Goal: Complete application form: Complete application form

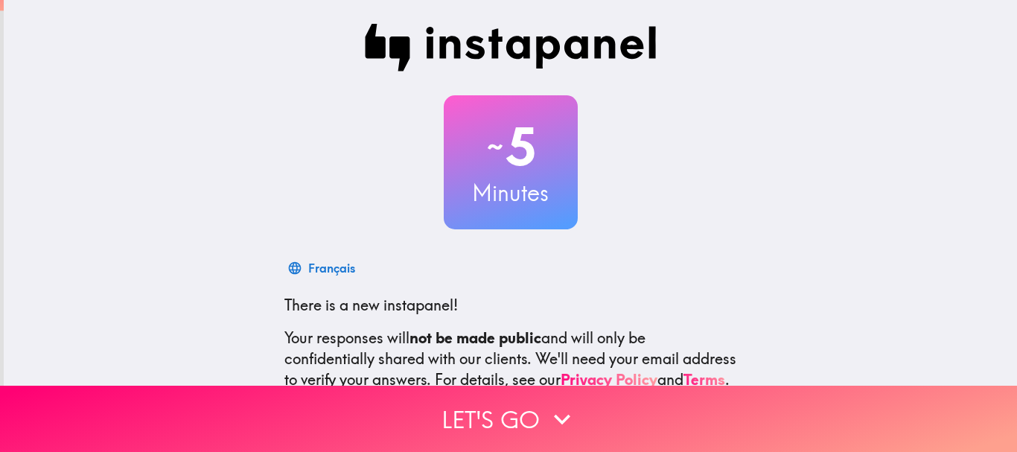
click at [484, 171] on h2 "~ 5" at bounding box center [511, 146] width 134 height 61
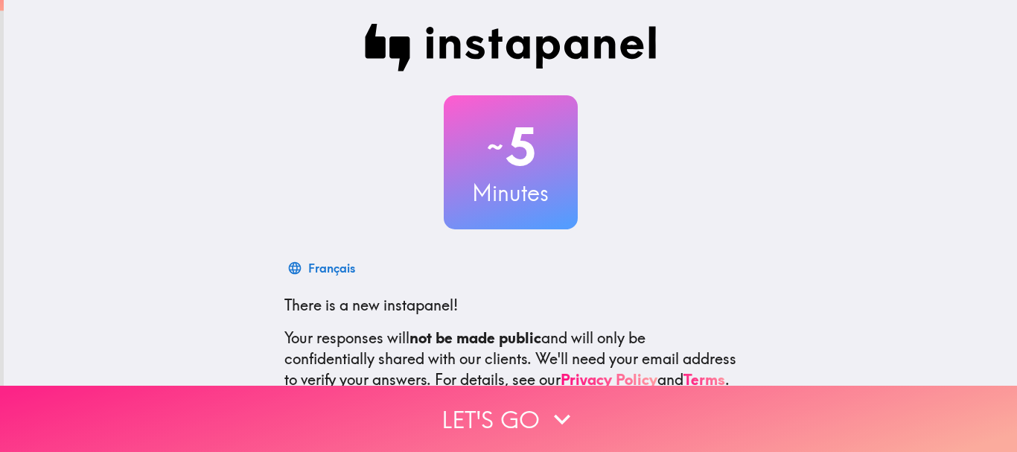
click at [531, 412] on button "Let's go" at bounding box center [508, 419] width 1017 height 66
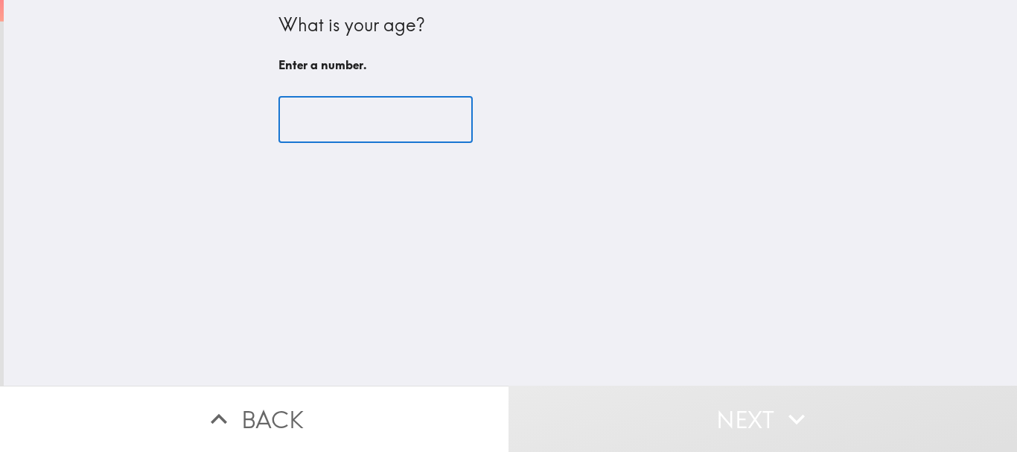
click at [369, 133] on input "number" at bounding box center [375, 120] width 194 height 46
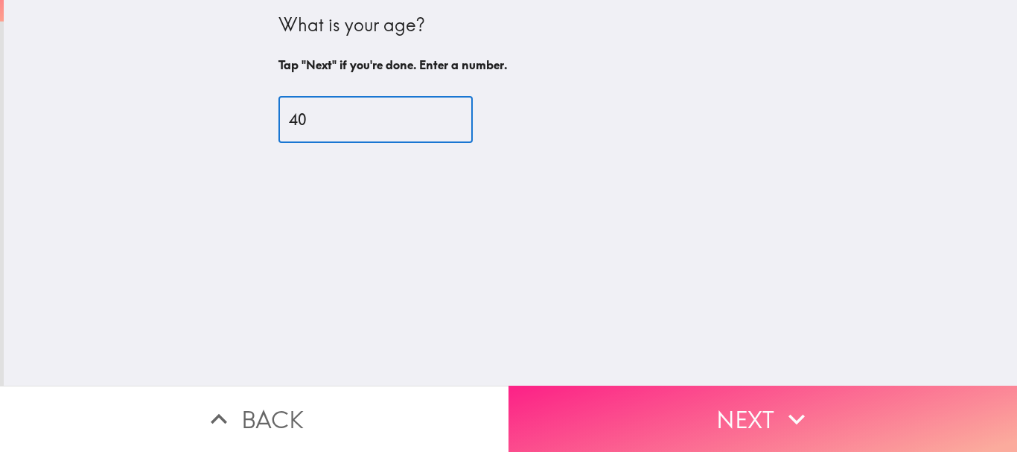
type input "40"
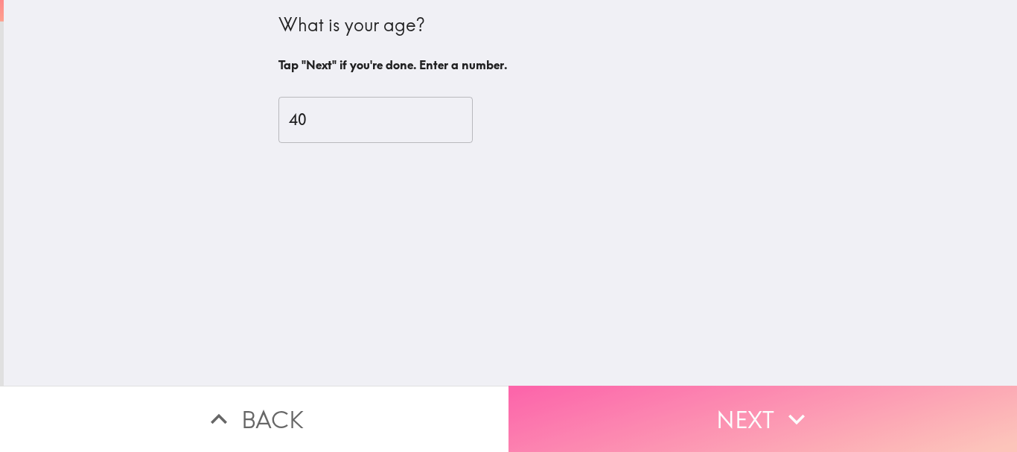
click at [722, 392] on button "Next" at bounding box center [762, 419] width 508 height 66
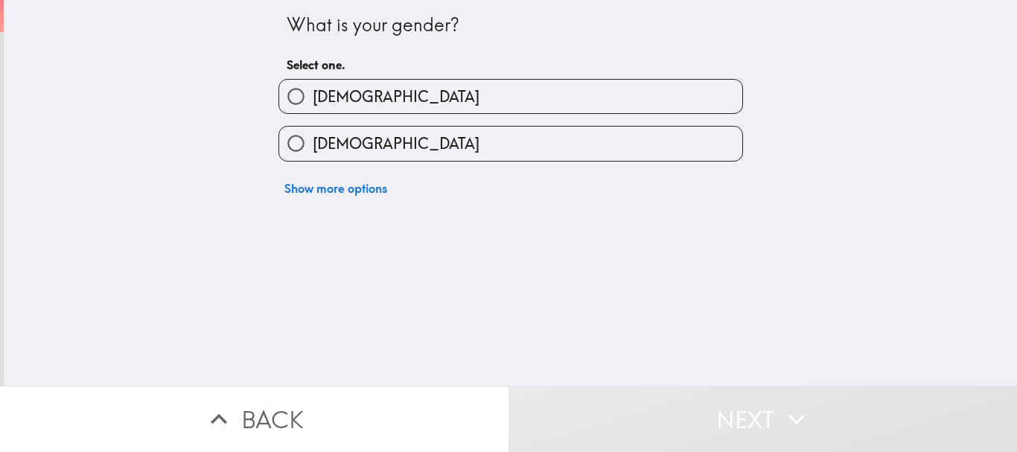
click at [324, 150] on span "[DEMOGRAPHIC_DATA]" at bounding box center [396, 143] width 167 height 21
click at [313, 150] on input "[DEMOGRAPHIC_DATA]" at bounding box center [296, 144] width 34 height 34
radio input "true"
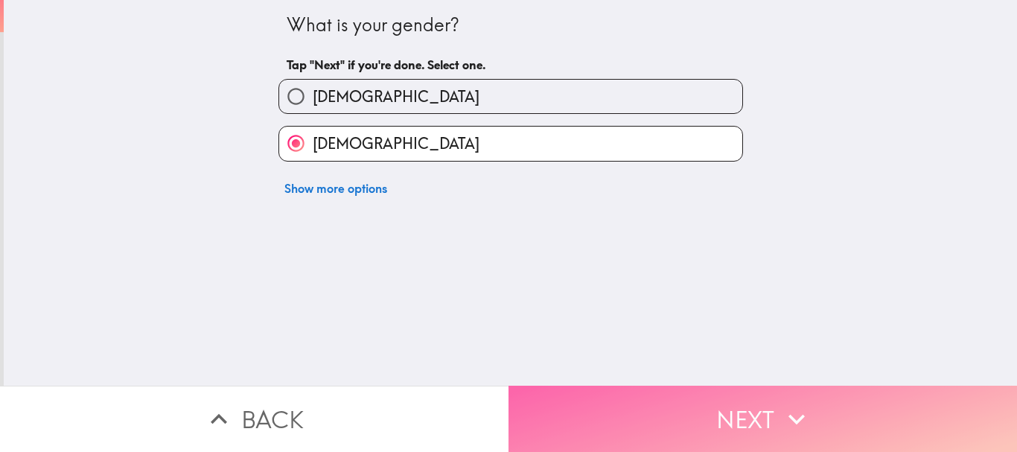
click at [674, 418] on button "Next" at bounding box center [762, 419] width 508 height 66
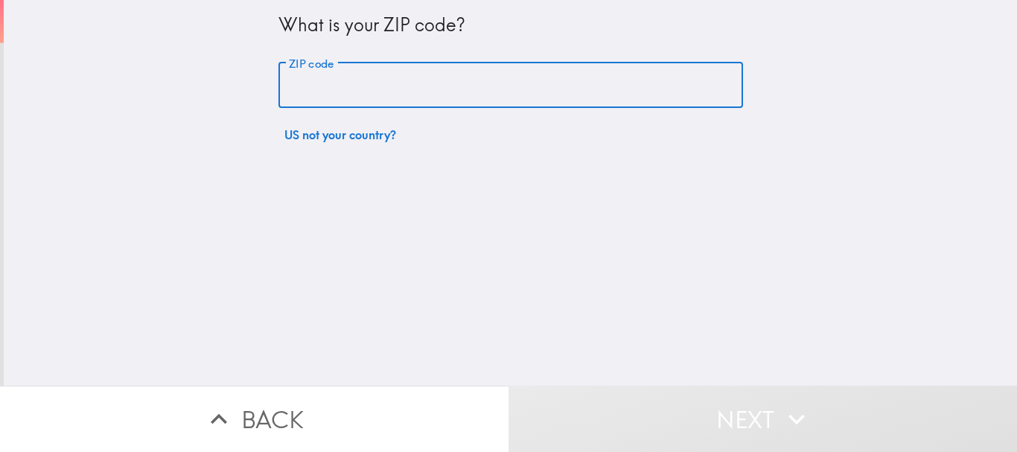
click at [435, 90] on input "ZIP code" at bounding box center [510, 86] width 465 height 46
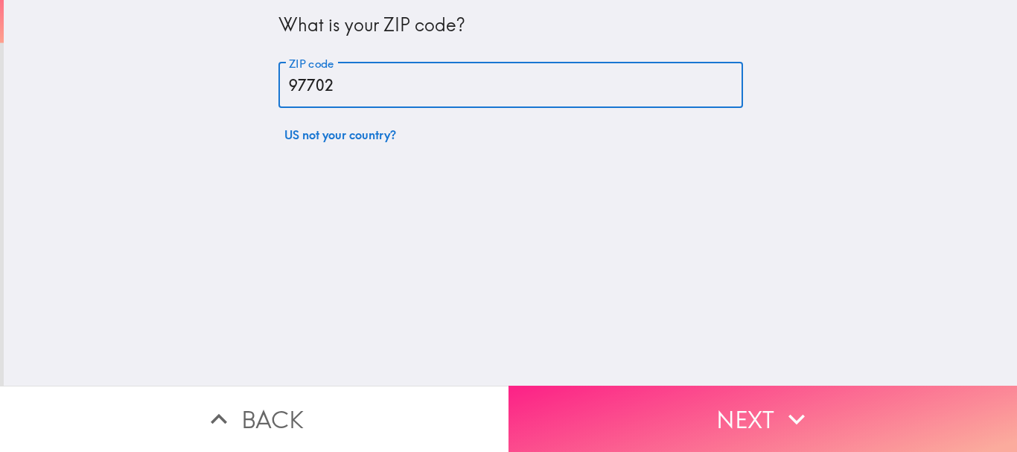
type input "97702"
click at [715, 430] on button "Next" at bounding box center [762, 419] width 508 height 66
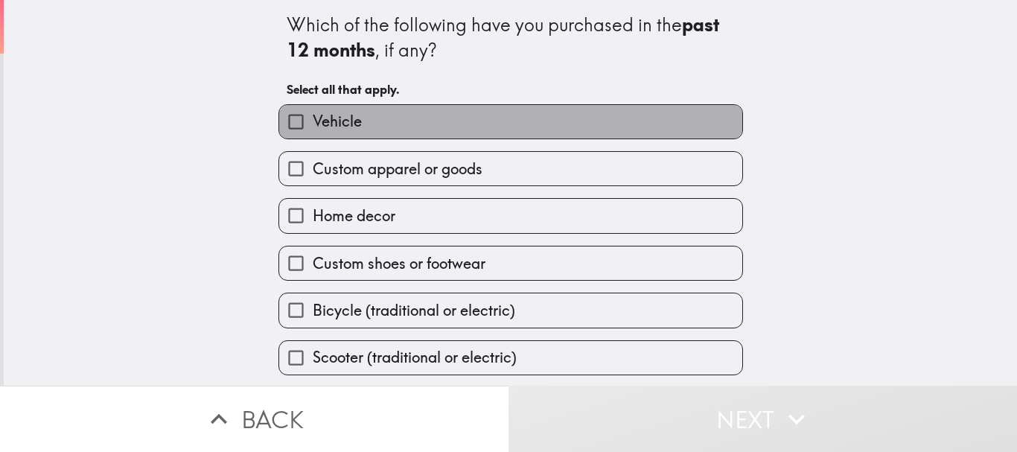
click at [382, 115] on label "Vehicle" at bounding box center [510, 122] width 463 height 34
click at [313, 115] on input "Vehicle" at bounding box center [296, 122] width 34 height 34
checkbox input "true"
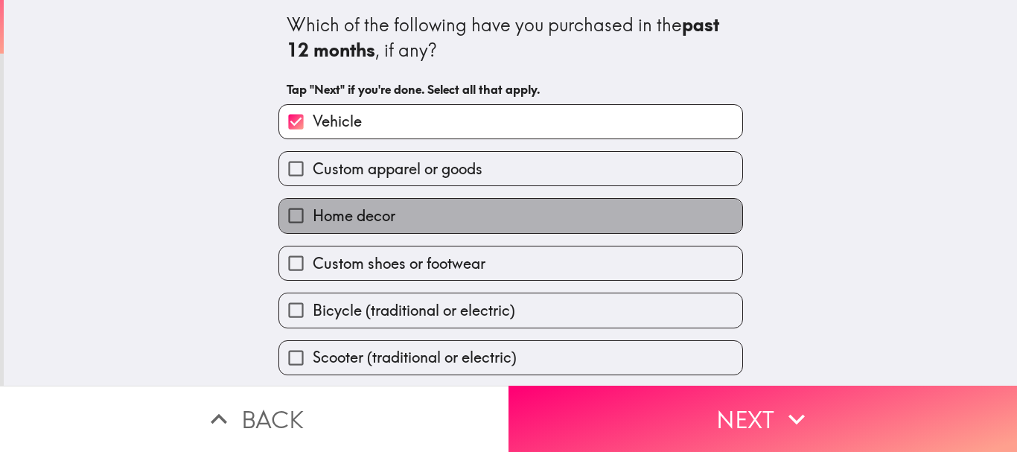
click at [337, 227] on label "Home decor" at bounding box center [510, 216] width 463 height 34
click at [313, 227] on input "Home decor" at bounding box center [296, 216] width 34 height 34
checkbox input "true"
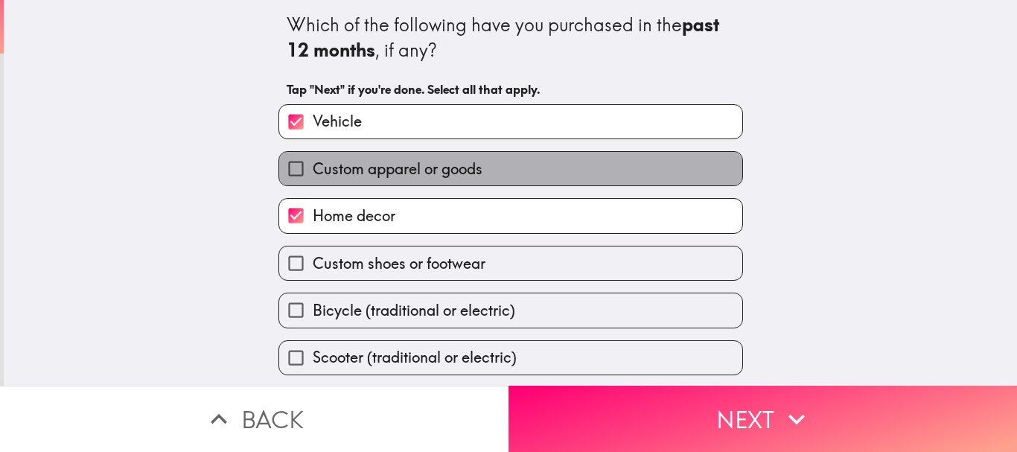
click at [377, 179] on label "Custom apparel or goods" at bounding box center [510, 169] width 463 height 34
click at [313, 179] on input "Custom apparel or goods" at bounding box center [296, 169] width 34 height 34
checkbox input "true"
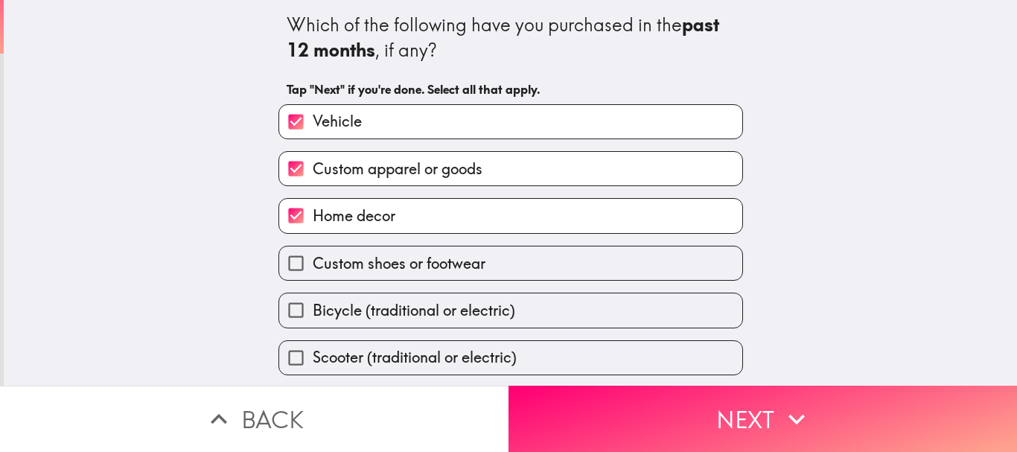
click at [369, 260] on span "Custom shoes or footwear" at bounding box center [399, 263] width 173 height 21
click at [313, 260] on input "Custom shoes or footwear" at bounding box center [296, 263] width 34 height 34
checkbox input "true"
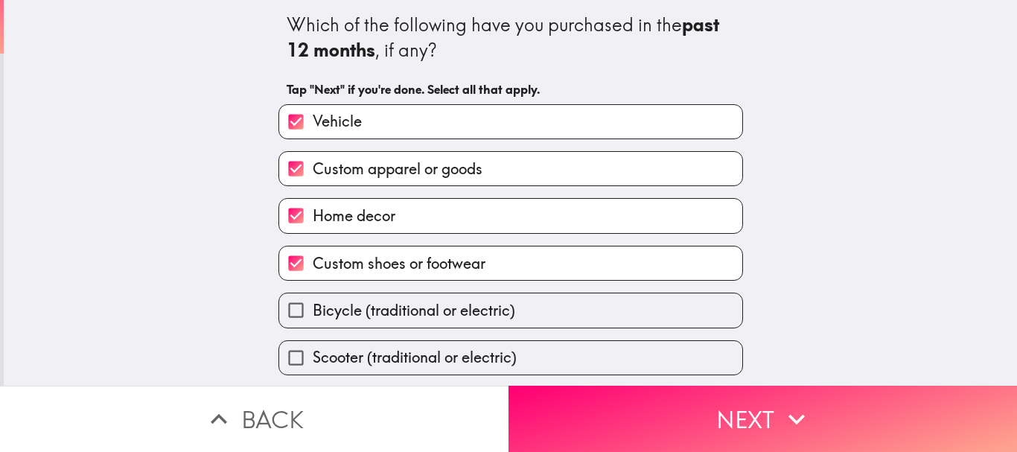
scroll to position [95, 0]
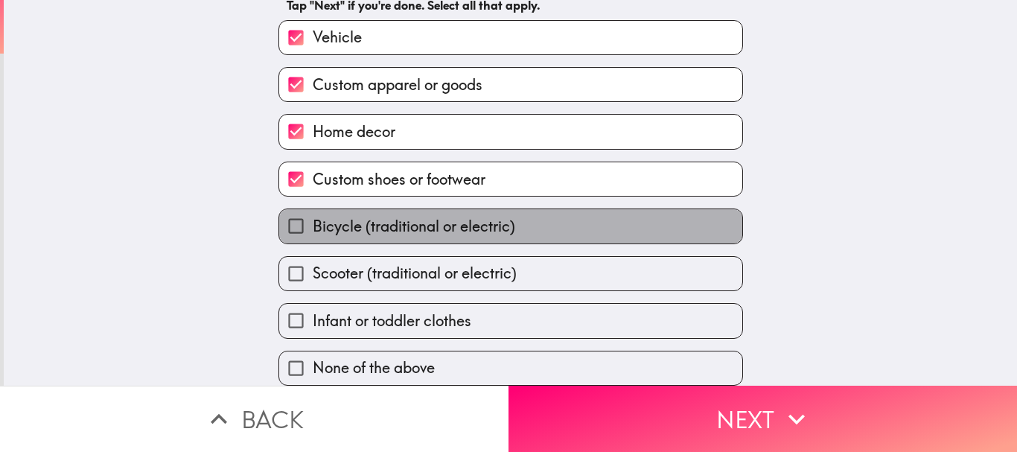
click at [359, 216] on span "Bicycle (traditional or electric)" at bounding box center [414, 226] width 202 height 21
click at [313, 209] on input "Bicycle (traditional or electric)" at bounding box center [296, 226] width 34 height 34
checkbox input "true"
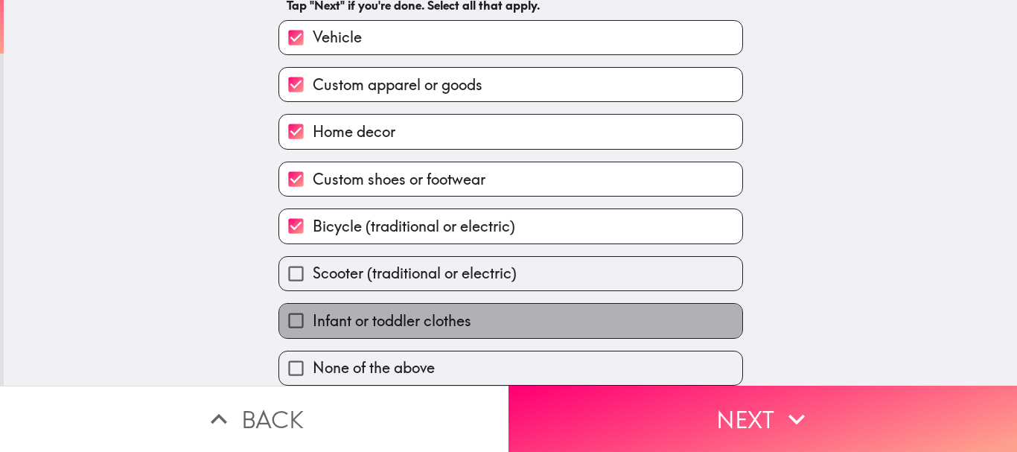
click at [399, 310] on span "Infant or toddler clothes" at bounding box center [392, 320] width 159 height 21
click at [313, 308] on input "Infant or toddler clothes" at bounding box center [296, 321] width 34 height 34
checkbox input "true"
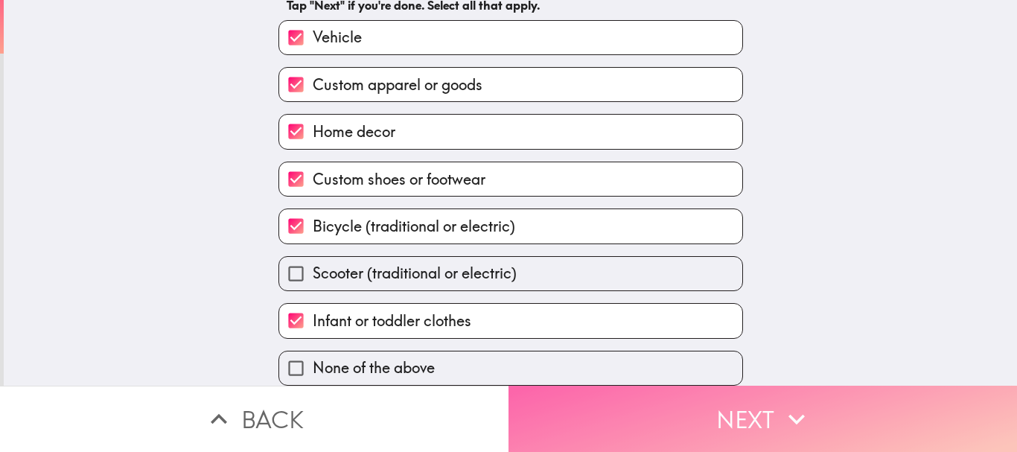
click at [767, 387] on button "Next" at bounding box center [762, 419] width 508 height 66
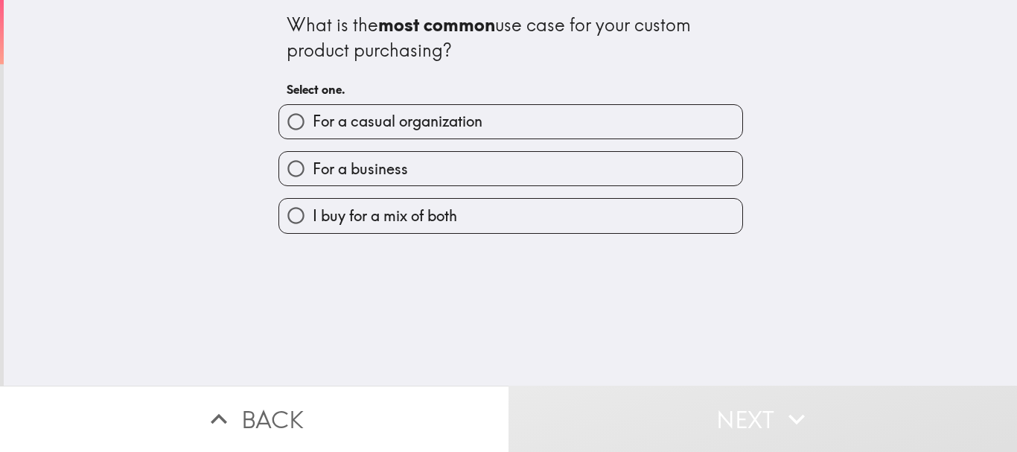
click at [800, 403] on icon "button" at bounding box center [796, 419] width 33 height 33
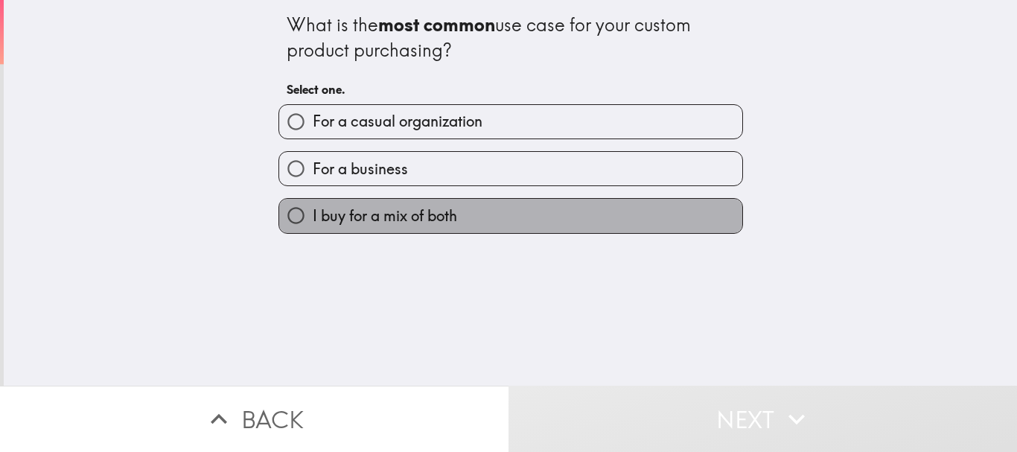
click at [382, 211] on span "I buy for a mix of both" at bounding box center [385, 215] width 144 height 21
click at [313, 211] on input "I buy for a mix of both" at bounding box center [296, 216] width 34 height 34
radio input "true"
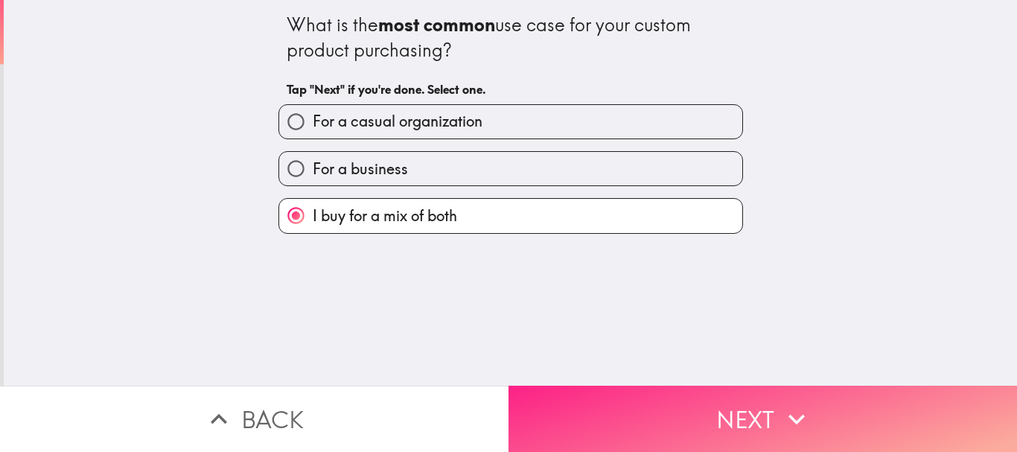
click at [788, 414] on icon "button" at bounding box center [796, 419] width 16 height 10
